Goal: Information Seeking & Learning: Learn about a topic

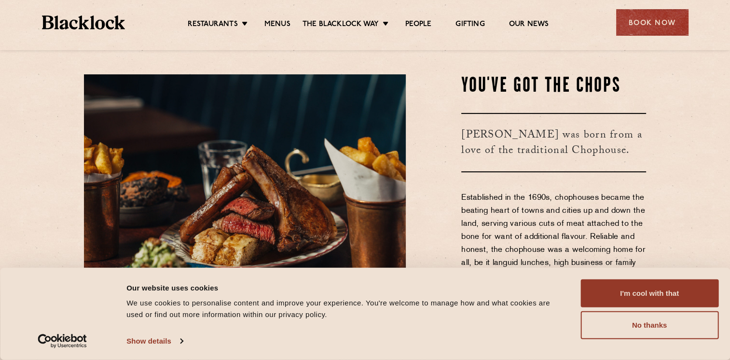
scroll to position [314, 0]
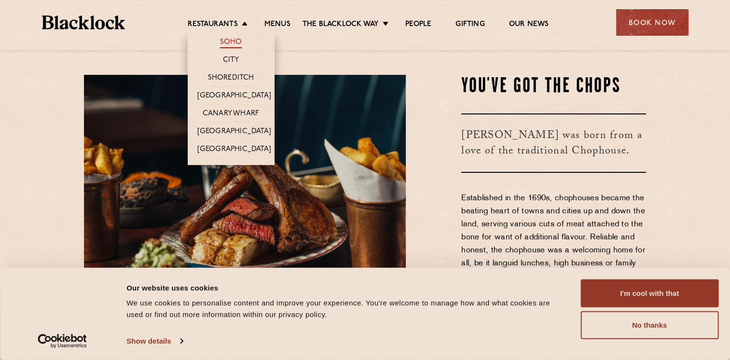
click at [226, 41] on link "Soho" at bounding box center [231, 43] width 22 height 11
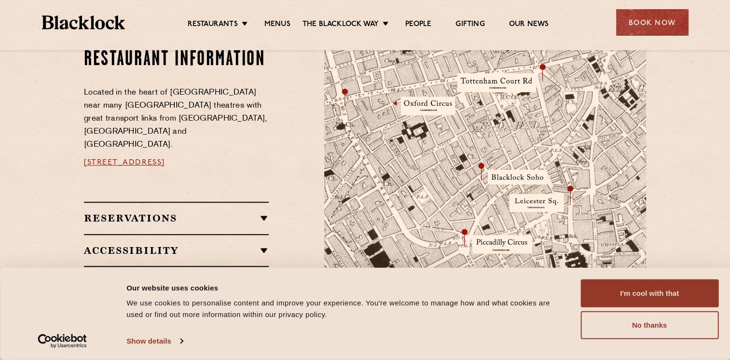
scroll to position [548, 0]
click at [198, 213] on h2 "Reservations" at bounding box center [176, 219] width 185 height 12
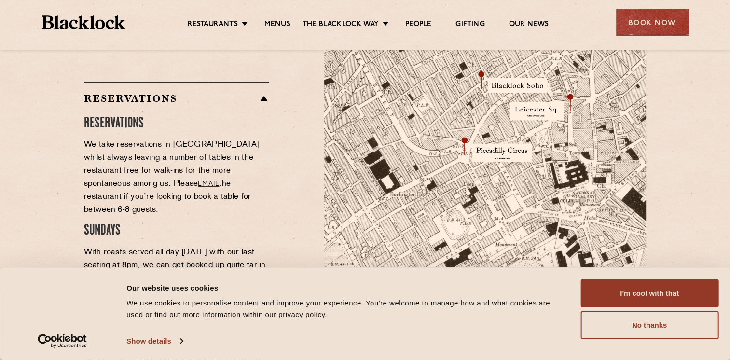
scroll to position [642, 0]
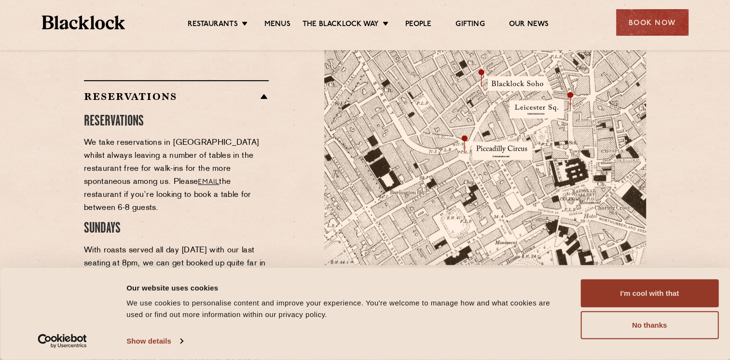
click at [149, 91] on h2 "Reservations" at bounding box center [176, 97] width 185 height 12
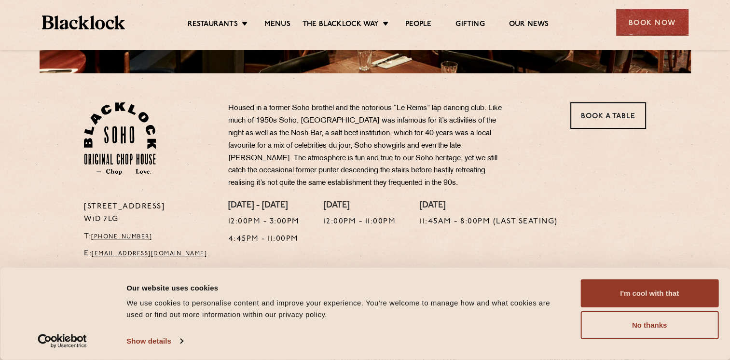
scroll to position [274, 0]
click at [276, 25] on link "Menus" at bounding box center [278, 25] width 26 height 11
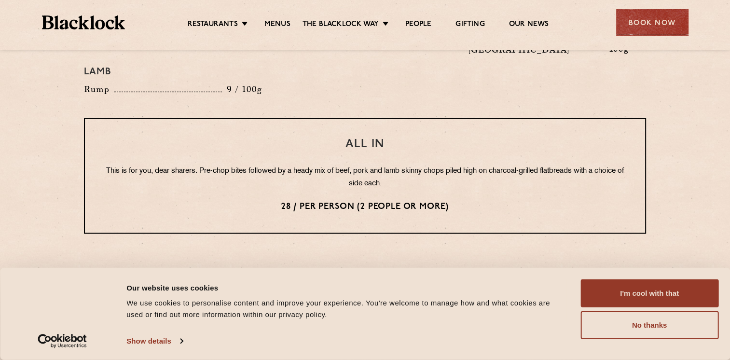
scroll to position [1176, 0]
drag, startPoint x: 281, startPoint y: 174, endPoint x: 506, endPoint y: 148, distance: 226.9
click at [506, 148] on div "All In This is for you, dear sharers. Pre-chop bites followed by a heady mix of…" at bounding box center [365, 176] width 562 height 116
click at [506, 166] on p "This is for you, dear sharers. Pre-chop bites followed by a heady mix of beef, …" at bounding box center [365, 178] width 522 height 25
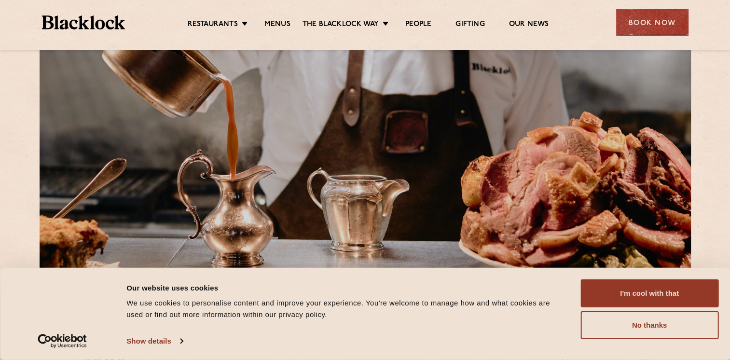
scroll to position [0, 0]
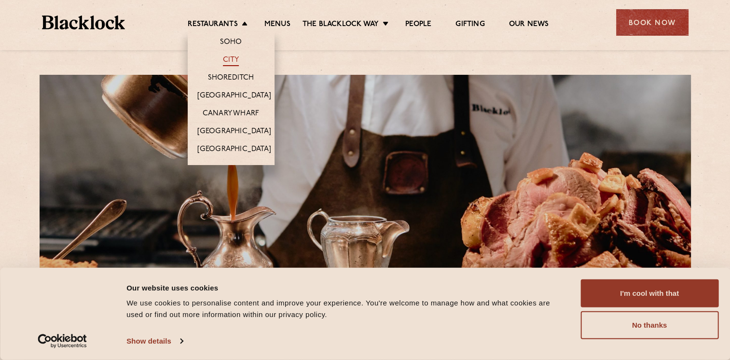
click at [236, 57] on link "City" at bounding box center [231, 61] width 16 height 11
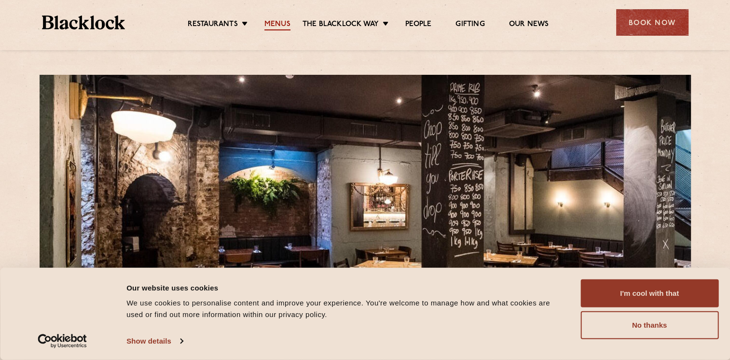
click at [277, 26] on link "Menus" at bounding box center [278, 25] width 26 height 11
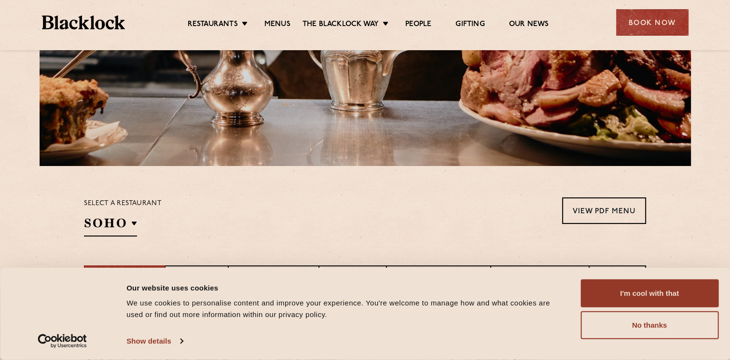
scroll to position [239, 0]
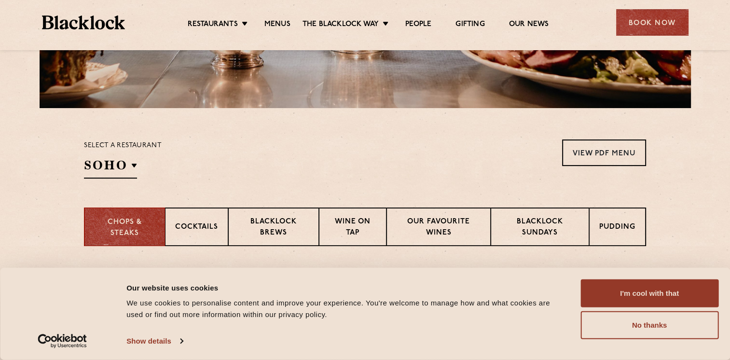
click at [123, 154] on div "Select a restaurant SOHO Soho Birmingham City Shoreditch Covent Garden Canary W…" at bounding box center [123, 159] width 78 height 39
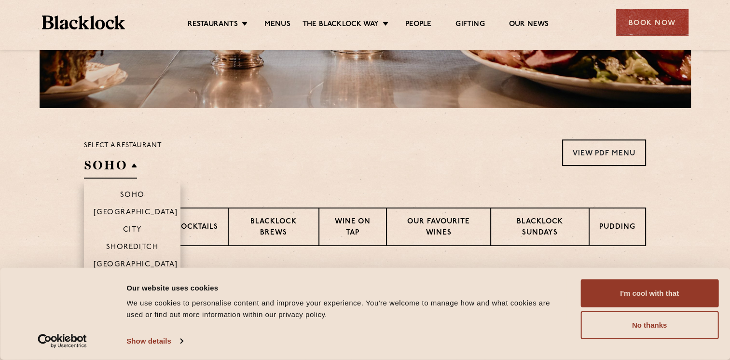
click at [135, 225] on li "City" at bounding box center [132, 229] width 97 height 17
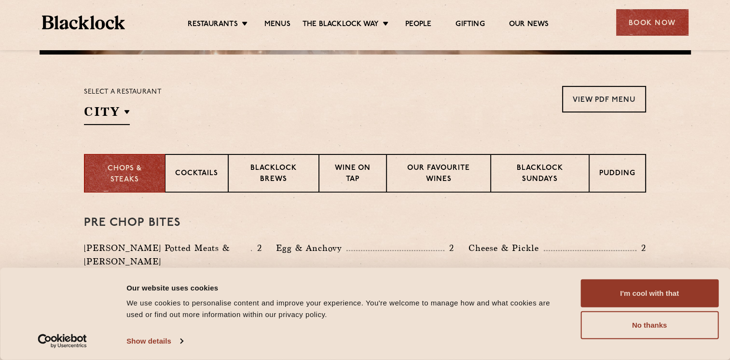
scroll to position [293, 0]
click at [547, 182] on p "Blacklock Sundays" at bounding box center [540, 175] width 78 height 23
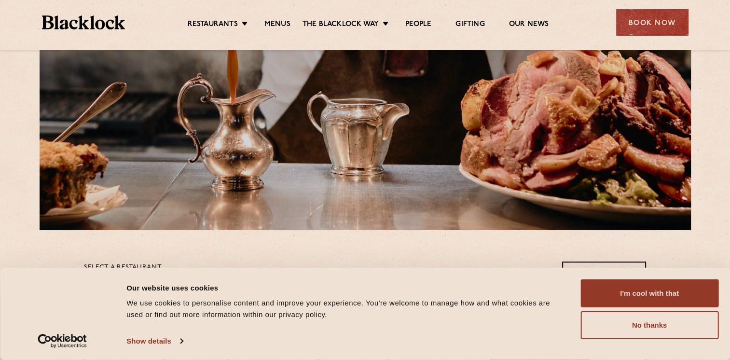
scroll to position [0, 0]
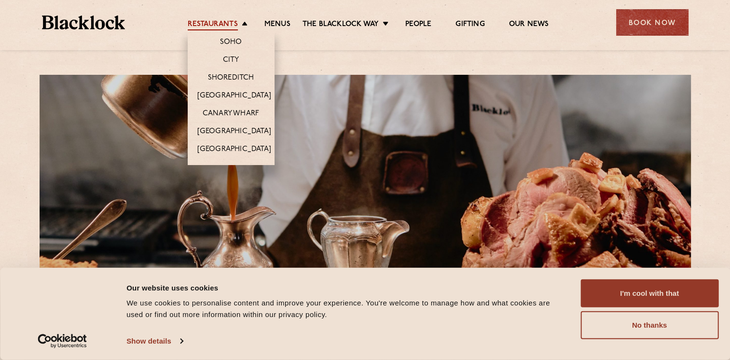
click at [228, 27] on link "Restaurants" at bounding box center [213, 25] width 50 height 11
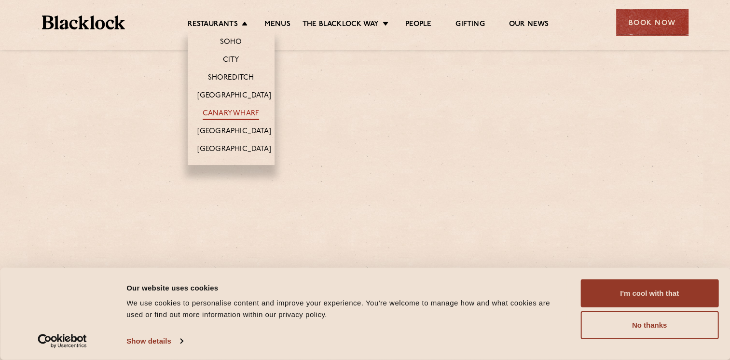
click at [231, 114] on link "Canary Wharf" at bounding box center [231, 114] width 56 height 11
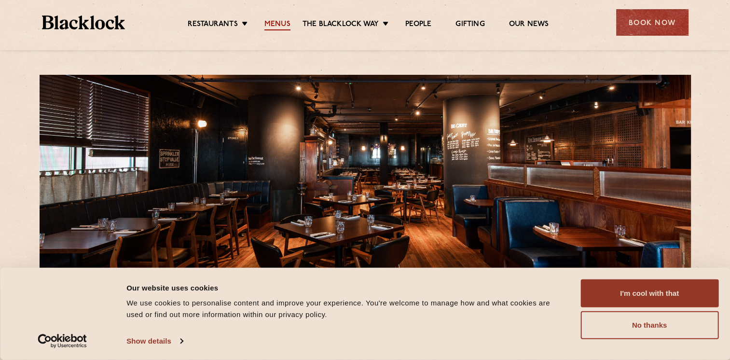
click at [278, 25] on link "Menus" at bounding box center [278, 25] width 26 height 11
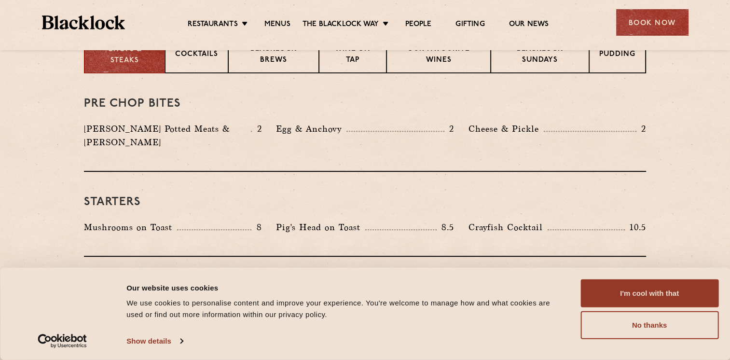
scroll to position [413, 0]
